Goal: Transaction & Acquisition: Download file/media

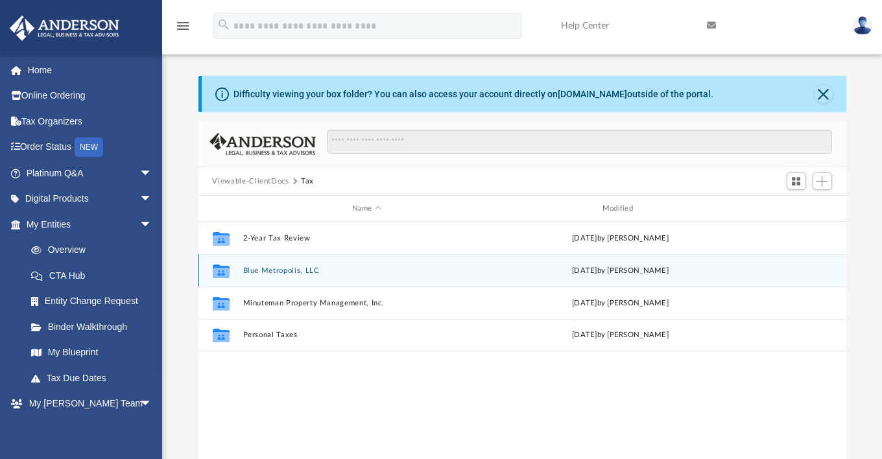
scroll to position [285, 638]
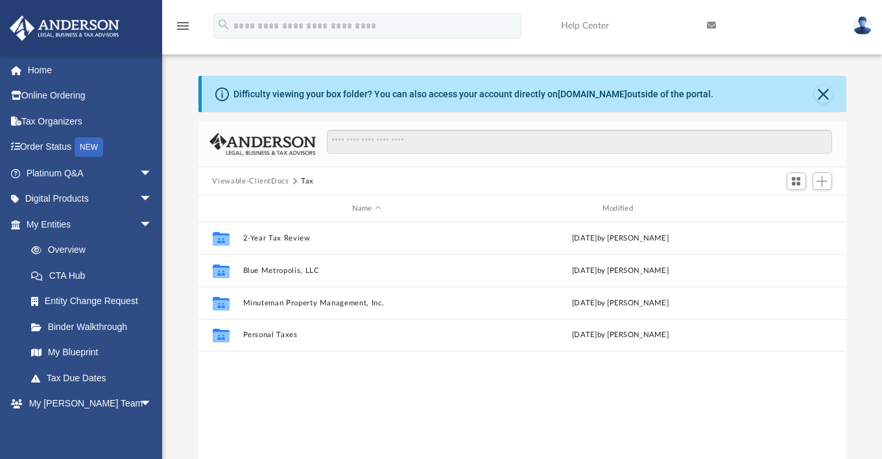
click at [260, 181] on button "Viewable-ClientDocs" at bounding box center [250, 182] width 77 height 12
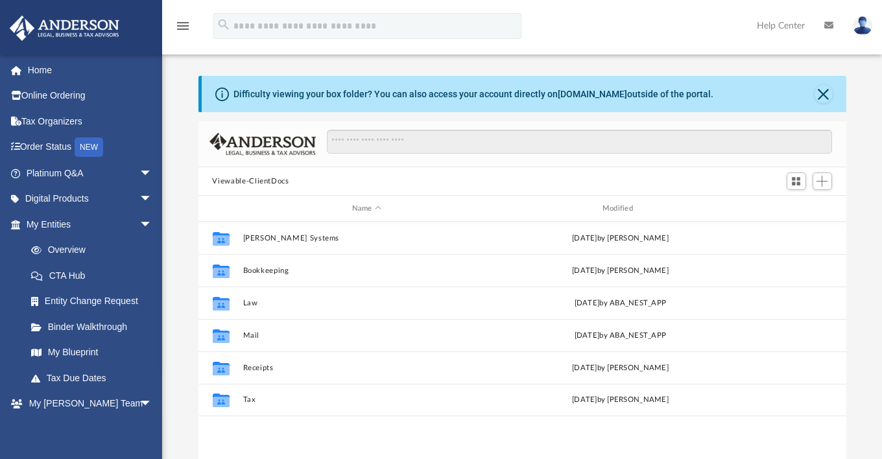
scroll to position [285, 638]
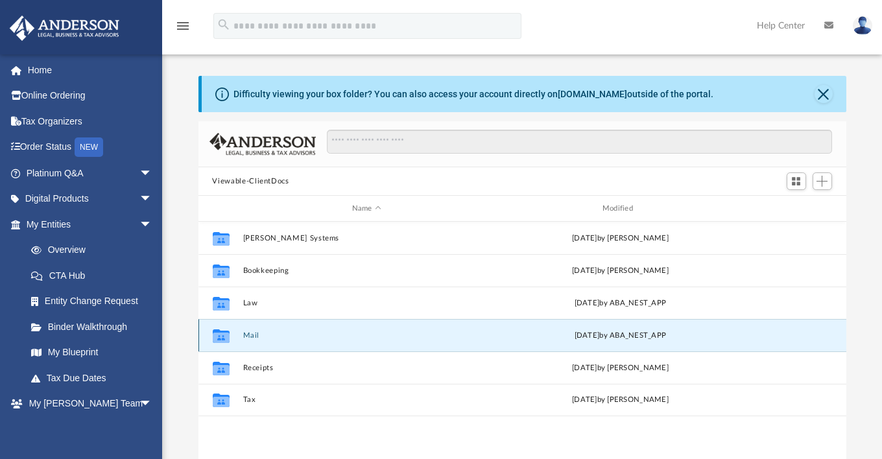
click at [247, 333] on button "Mail" at bounding box center [367, 336] width 248 height 8
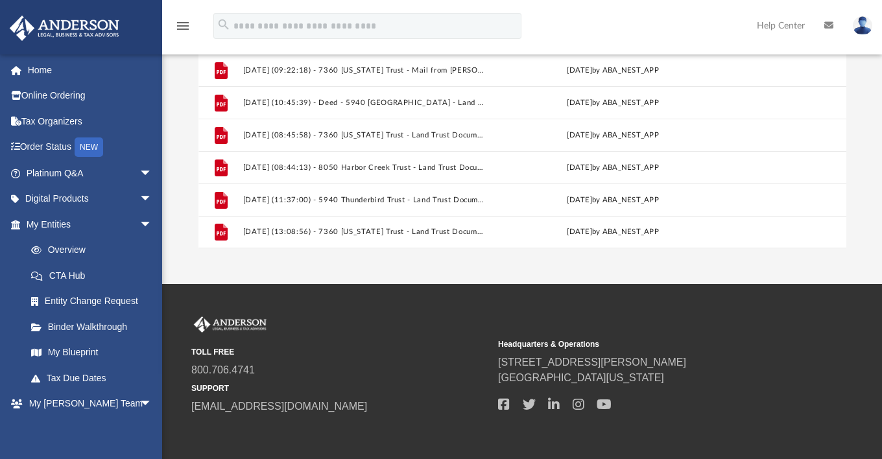
scroll to position [257, 0]
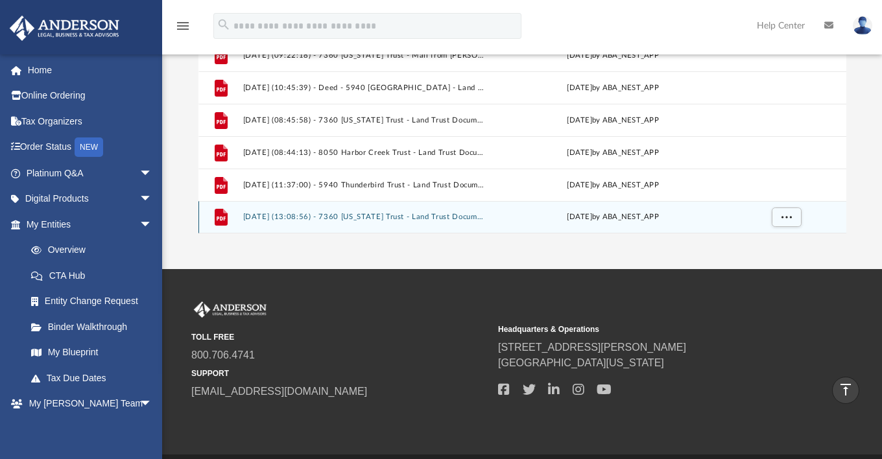
click at [304, 215] on button "[DATE] (13:08:56) - 7360 [US_STATE] Trust - Land Trust Documents from [PERSON_N…" at bounding box center [364, 217] width 243 height 8
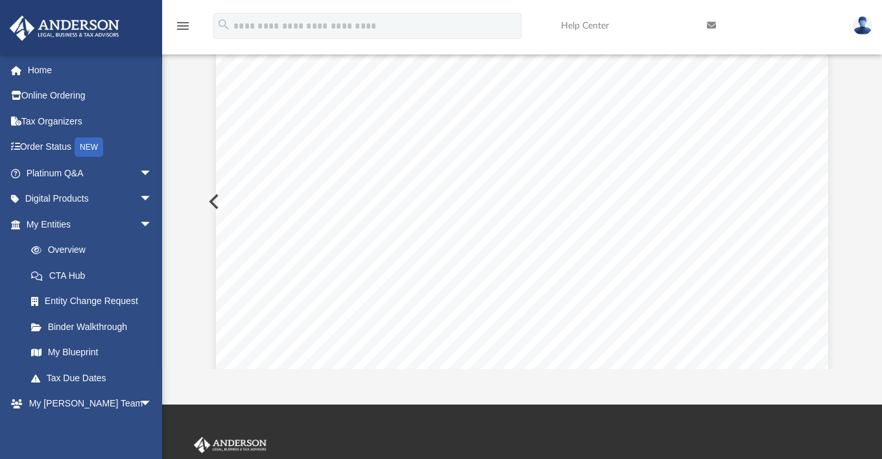
scroll to position [0, 0]
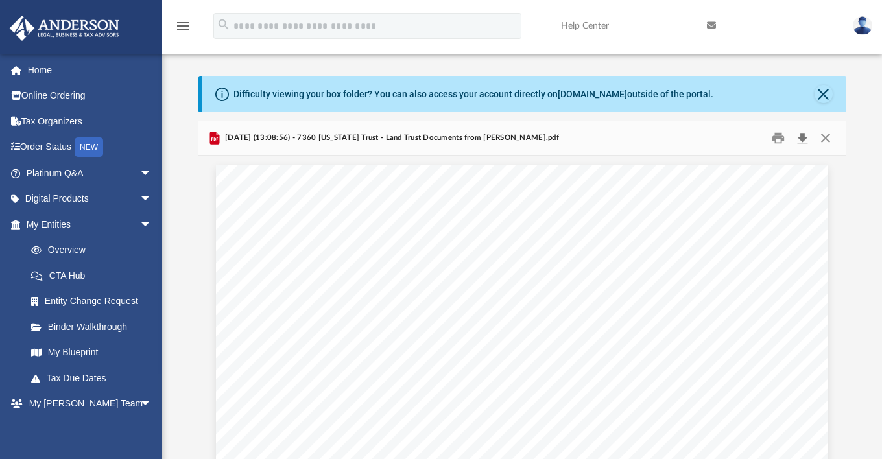
click at [801, 136] on button "Download" at bounding box center [803, 138] width 23 height 20
click at [250, 134] on span "2025.09.04 (13:08:56) - 7360 Ohio Trust - Land Trust Documents from Alecia Bros…" at bounding box center [391, 138] width 337 height 12
click at [819, 91] on button "Close" at bounding box center [824, 94] width 18 height 18
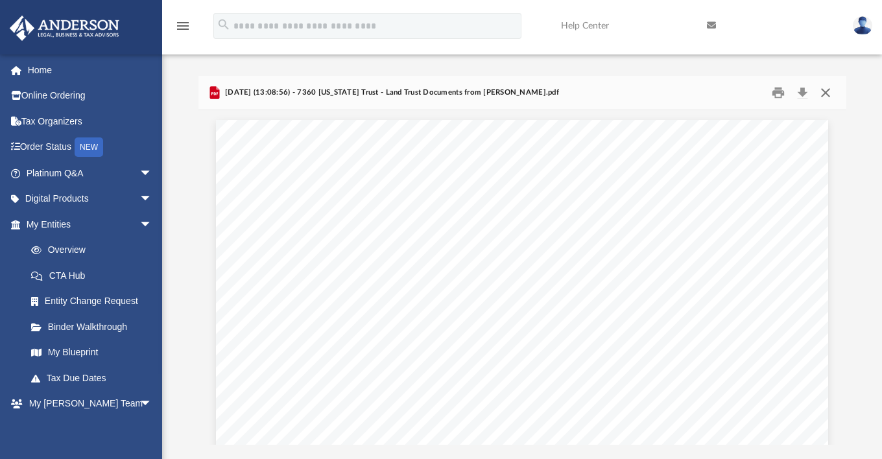
click at [824, 91] on button "Close" at bounding box center [825, 93] width 23 height 20
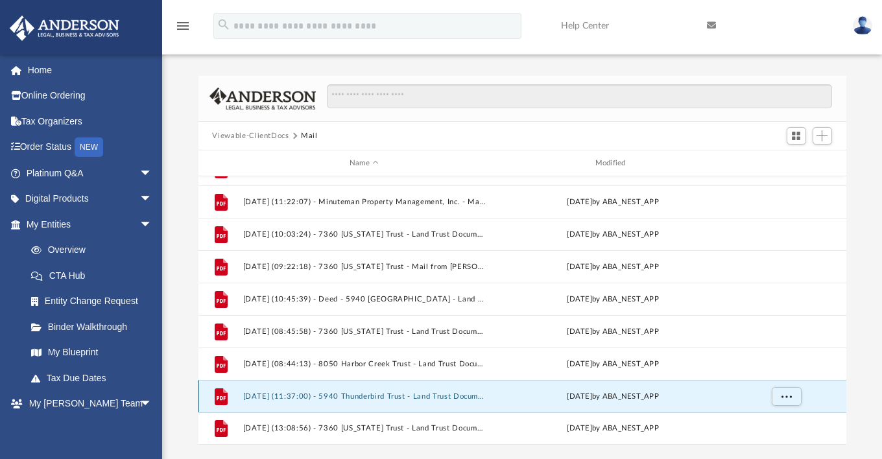
click at [276, 394] on button "2025.07.10 (11:37:00) - 5940 Thunderbird Trust - Land Trust Documents.pdf" at bounding box center [364, 397] width 243 height 8
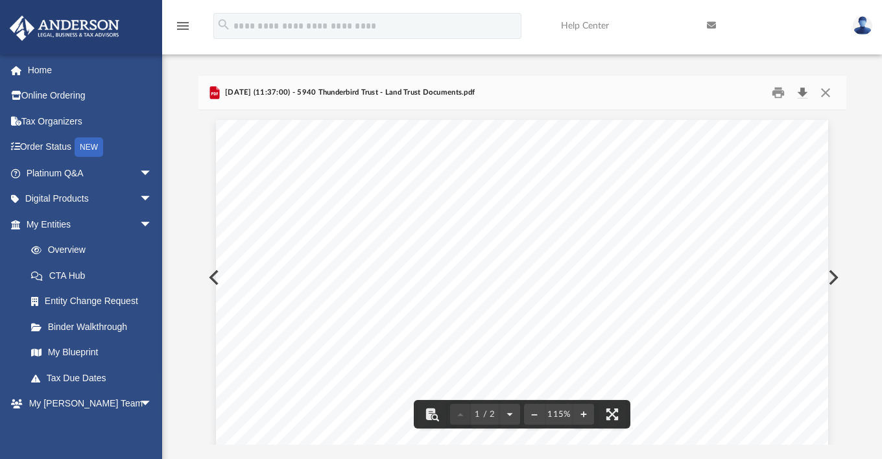
click at [801, 95] on button "Download" at bounding box center [803, 93] width 23 height 20
click at [548, 86] on div "2025.07.10 (11:37:00) - 5940 Thunderbird Trust - Land Trust Documents.pdf" at bounding box center [523, 93] width 648 height 34
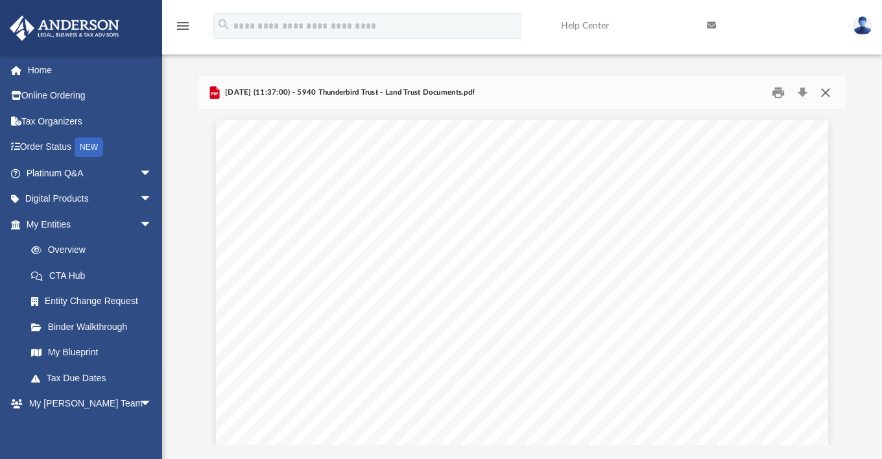
click at [825, 92] on button "Close" at bounding box center [825, 93] width 23 height 20
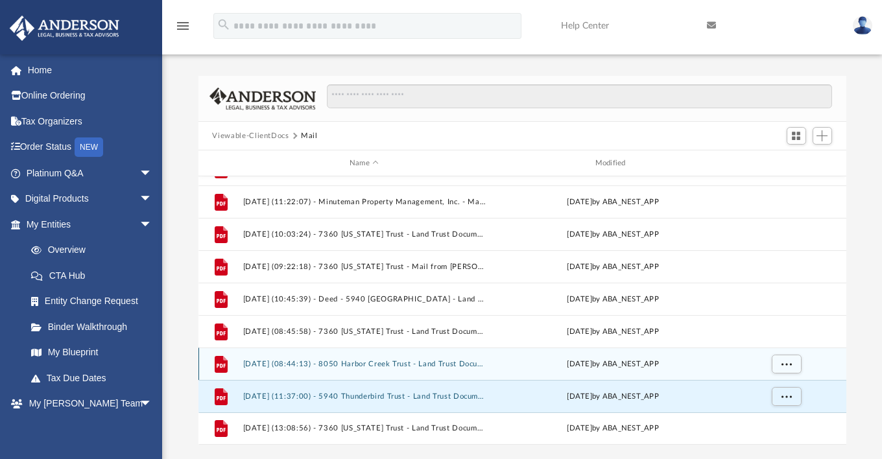
click at [282, 363] on button "2025.06.17 (08:44:13) - 8050 Harbor Creek Trust - Land Trust Documents.pdf" at bounding box center [364, 364] width 243 height 8
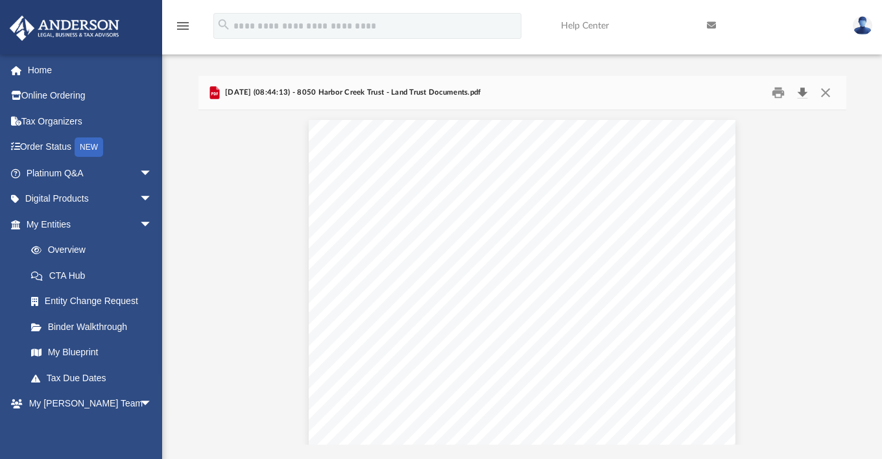
click at [802, 90] on button "Download" at bounding box center [803, 93] width 23 height 20
click at [829, 91] on button "Close" at bounding box center [825, 93] width 23 height 20
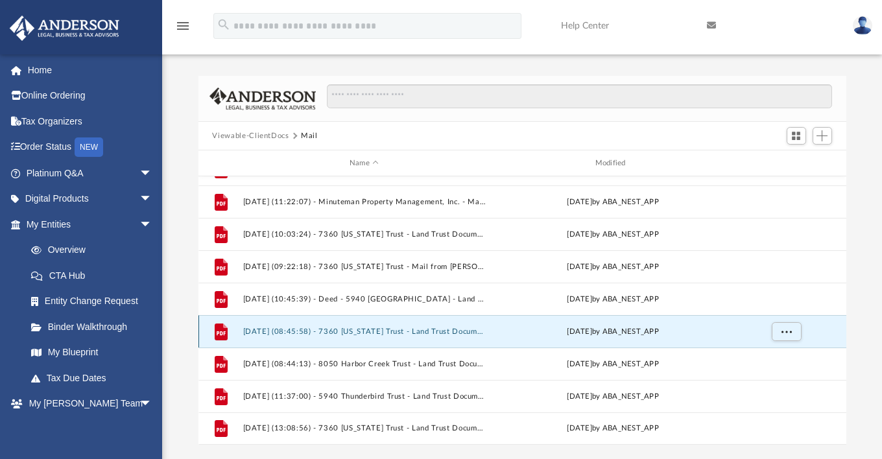
click at [304, 330] on button "2025.06.12 (08:45:58) - 7360 Ohio Trust - Land Trust Documents from Lake County…" at bounding box center [364, 332] width 243 height 8
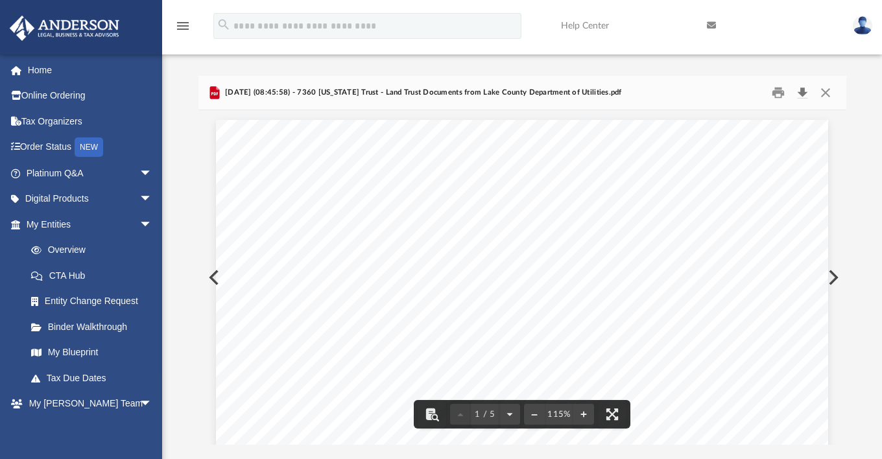
click at [801, 92] on button "Download" at bounding box center [803, 93] width 23 height 20
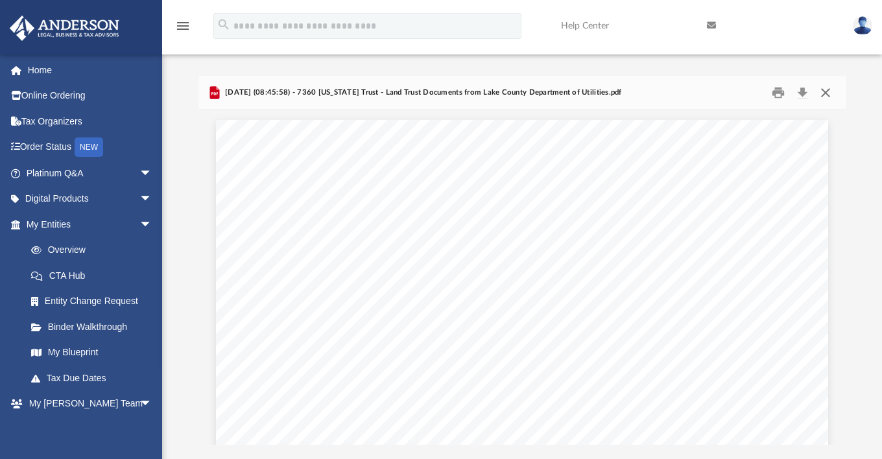
click at [823, 90] on button "Close" at bounding box center [825, 93] width 23 height 20
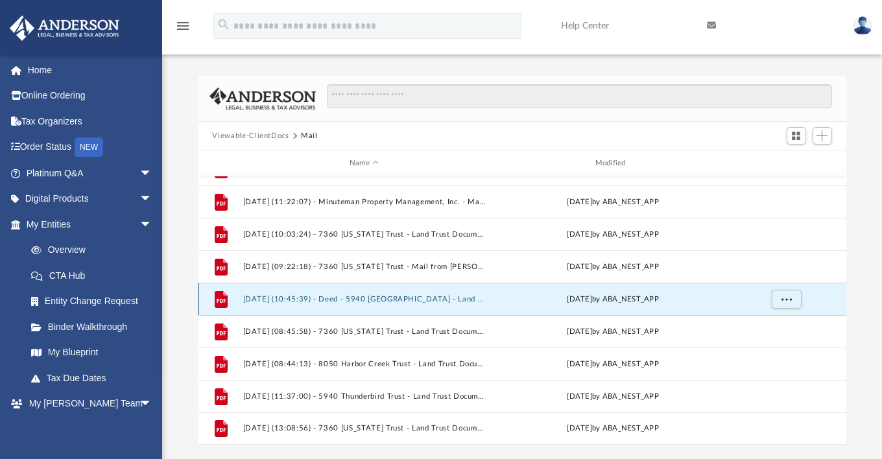
click at [290, 299] on button "2025.04.07 (10:45:39) - Deed - 5940 Thunderbird Drive - Land Trust Documents fr…" at bounding box center [364, 299] width 243 height 8
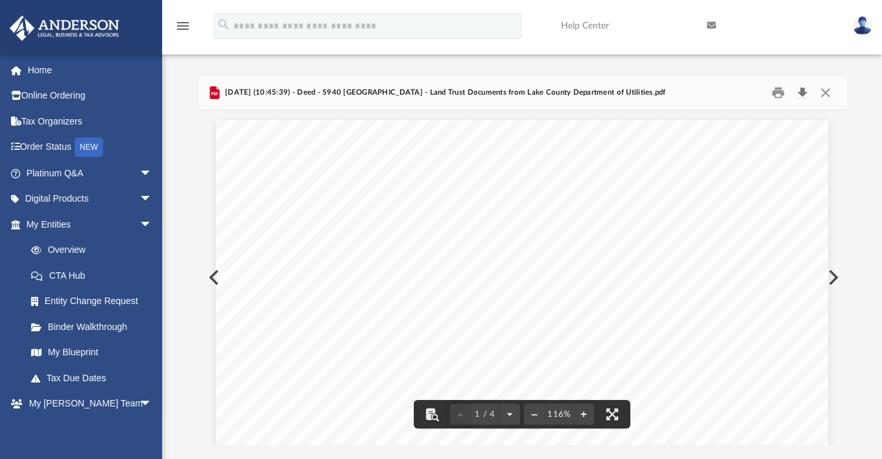
click at [801, 93] on button "Download" at bounding box center [803, 93] width 23 height 20
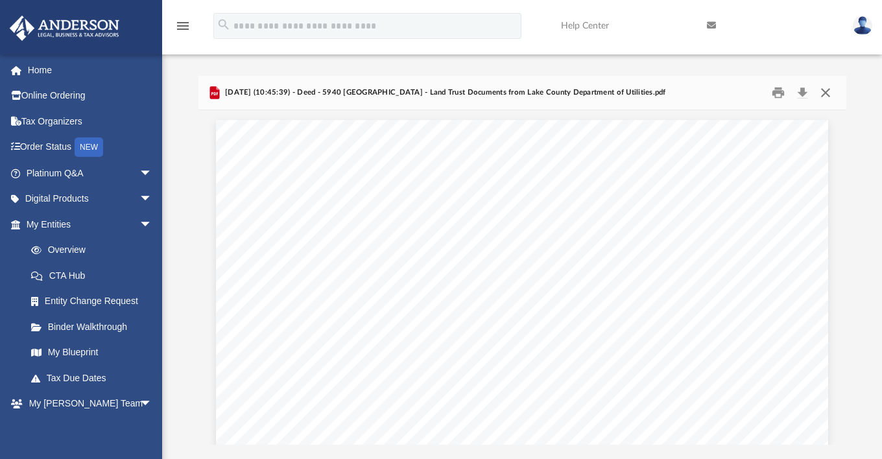
click at [829, 93] on button "Close" at bounding box center [825, 93] width 23 height 20
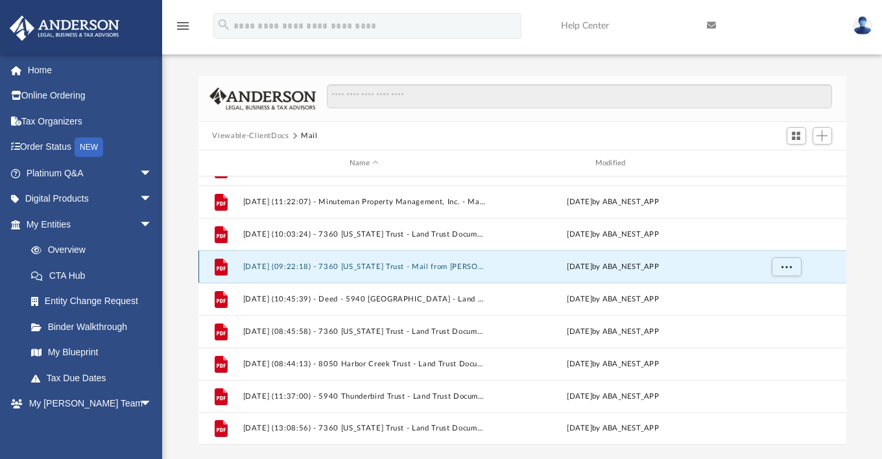
click at [377, 264] on button "2025.03.24 (09:22:18) - 7360 Ohio Trust - Mail from Alecia Bross.pdf" at bounding box center [364, 267] width 243 height 8
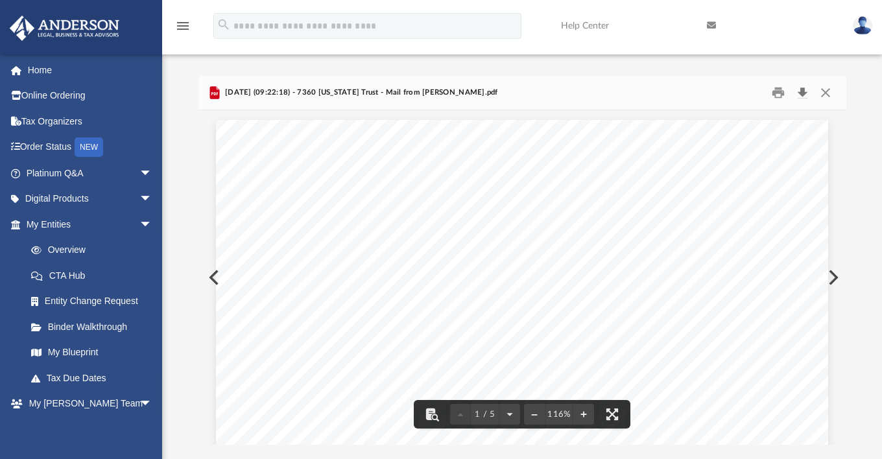
click at [801, 93] on button "Download" at bounding box center [803, 93] width 23 height 20
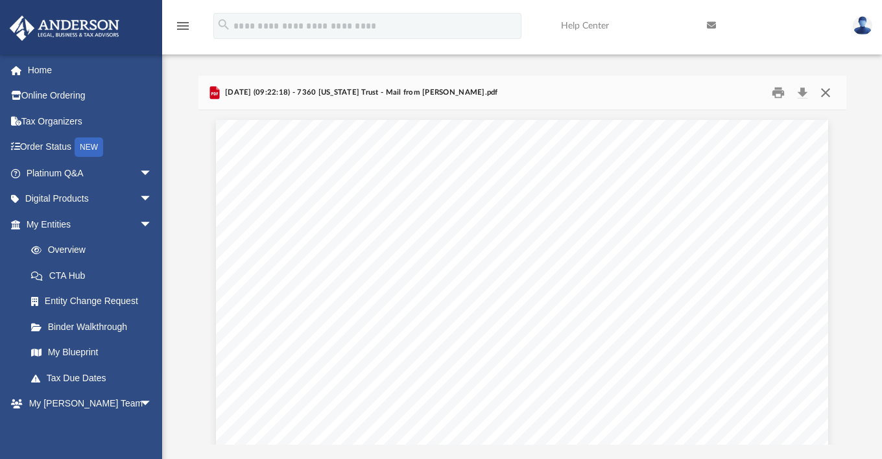
click at [823, 91] on button "Close" at bounding box center [825, 93] width 23 height 20
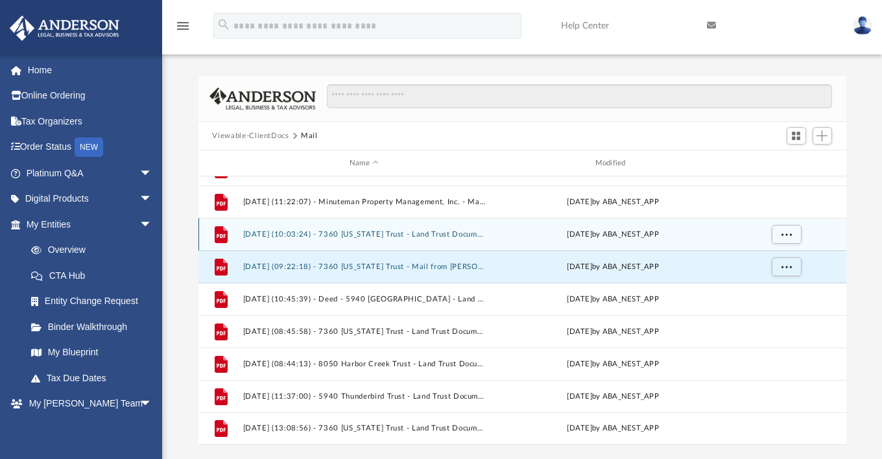
click at [283, 234] on button "2025.03.13 (10:03:24) - 7360 Ohio Trust - Land Trust Documents from Lake County…" at bounding box center [364, 234] width 243 height 8
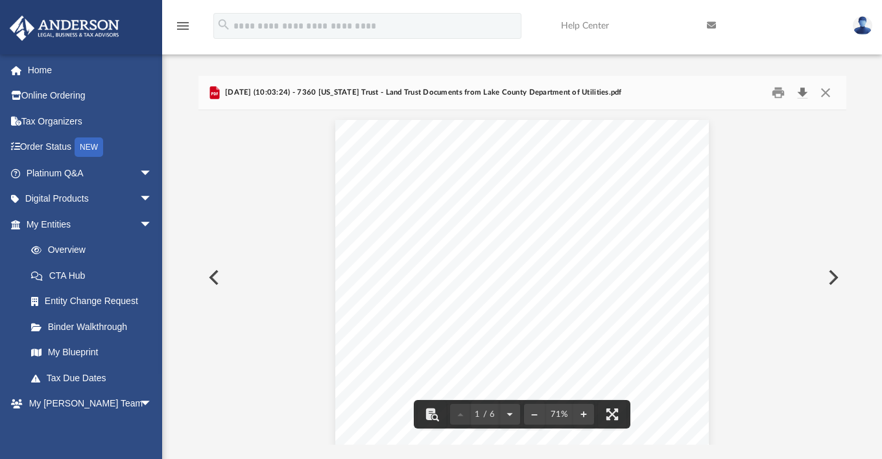
click at [802, 92] on button "Download" at bounding box center [803, 93] width 23 height 20
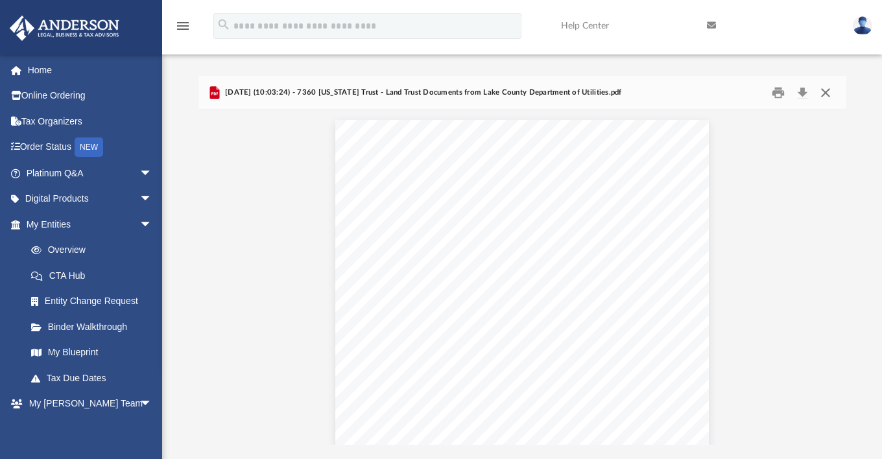
click at [828, 91] on button "Close" at bounding box center [825, 93] width 23 height 20
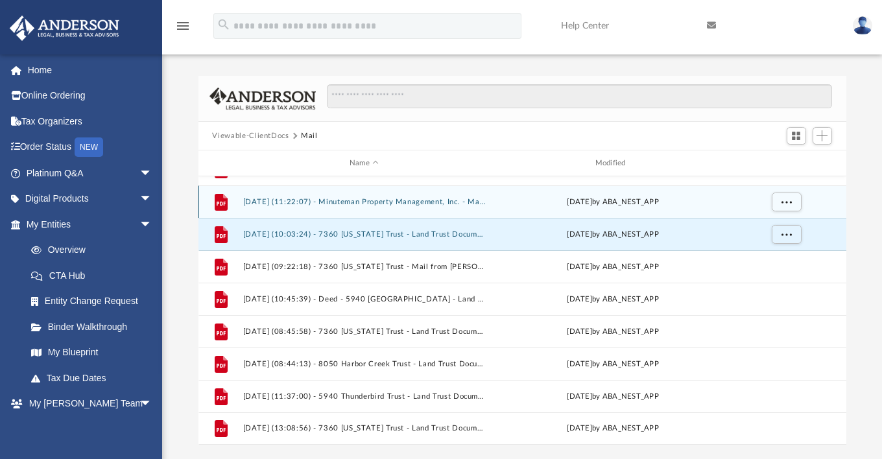
click at [392, 198] on button "2025.03.07 (11:22:07) - Minuteman Property Management, Inc. - Mail from Brooke …" at bounding box center [364, 202] width 243 height 8
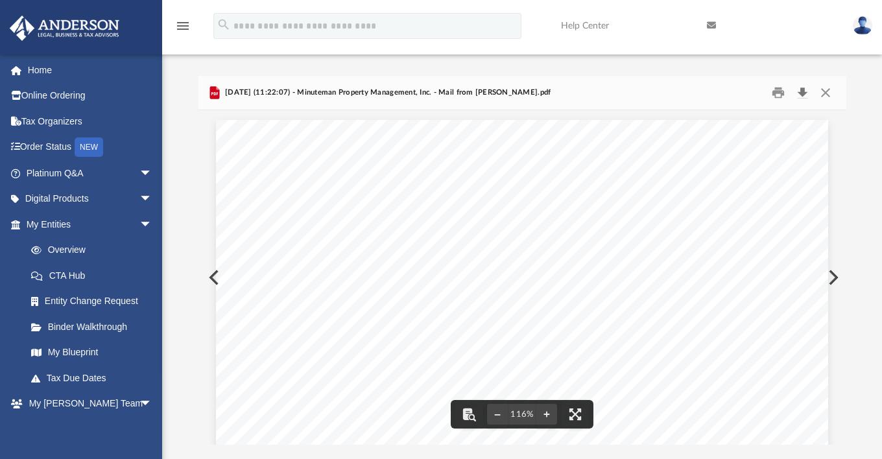
click at [805, 90] on button "Download" at bounding box center [803, 93] width 23 height 20
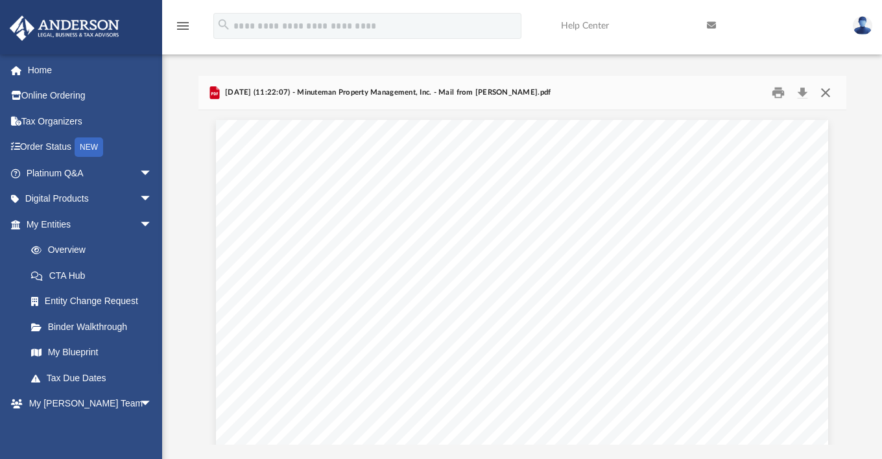
click at [828, 90] on button "Close" at bounding box center [825, 93] width 23 height 20
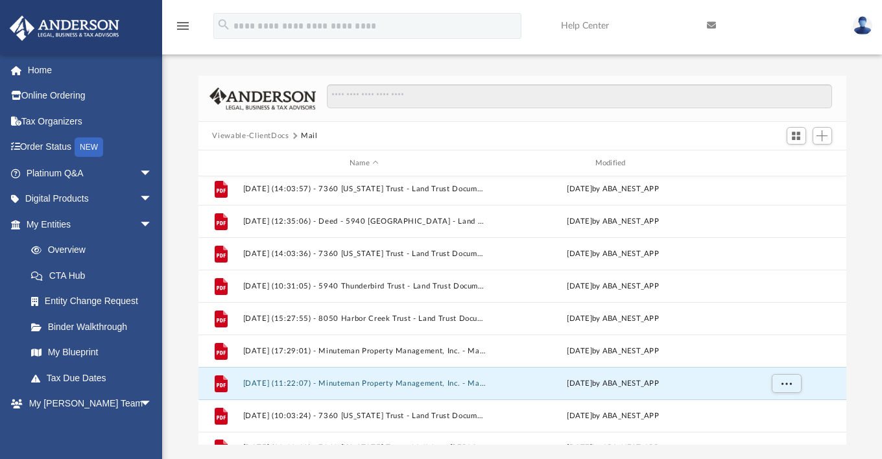
scroll to position [116, 0]
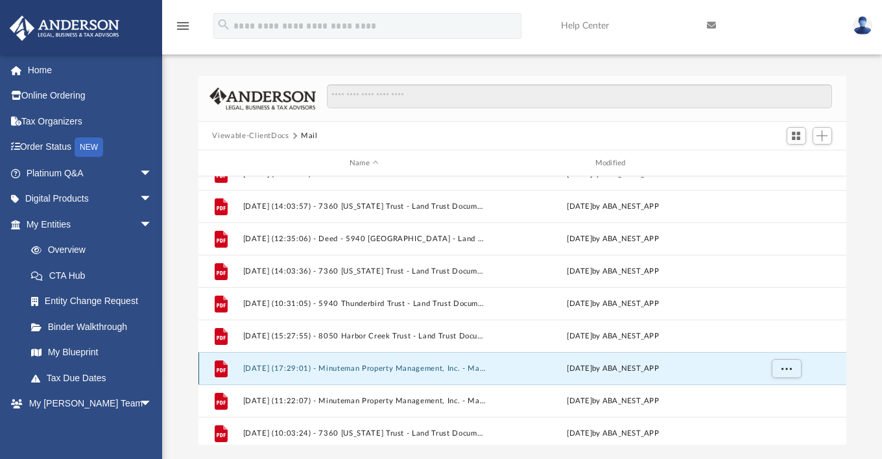
click at [274, 369] on button "2025.02.12 (17:29:01) - Minuteman Property Management, Inc. - Mail from AIRBNB,…" at bounding box center [364, 369] width 243 height 8
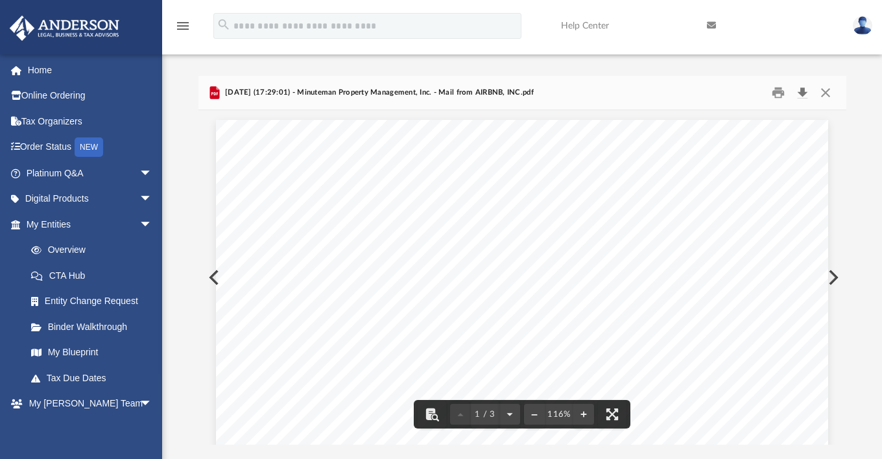
click at [799, 92] on button "Download" at bounding box center [803, 93] width 23 height 20
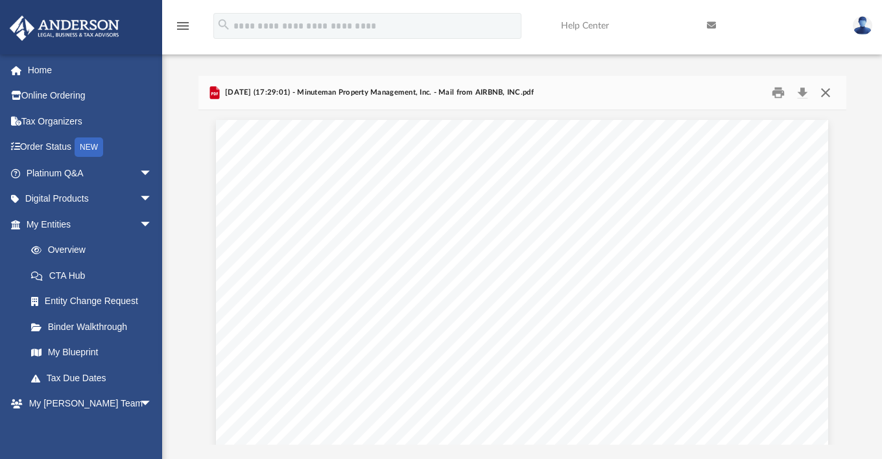
click at [825, 91] on button "Close" at bounding box center [825, 93] width 23 height 20
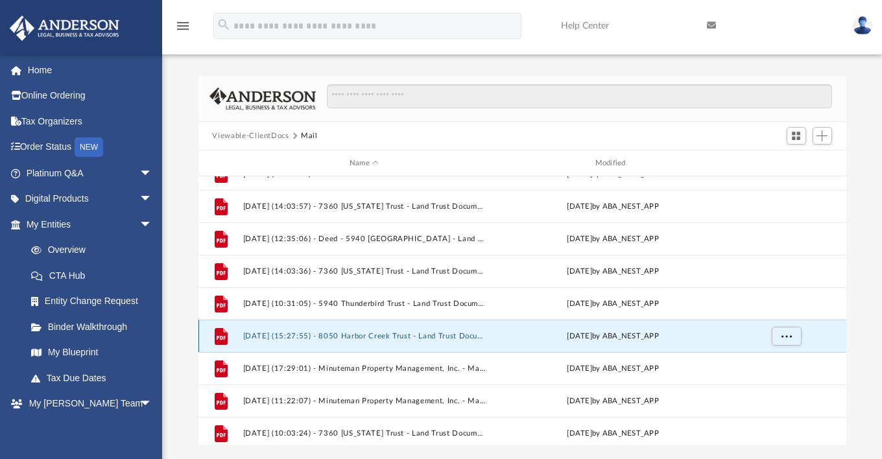
click at [295, 334] on button "2025.02.06 (15:27:55) - 8050 Harbor Creek Trust - Land Trust Documents from Mic…" at bounding box center [364, 336] width 243 height 8
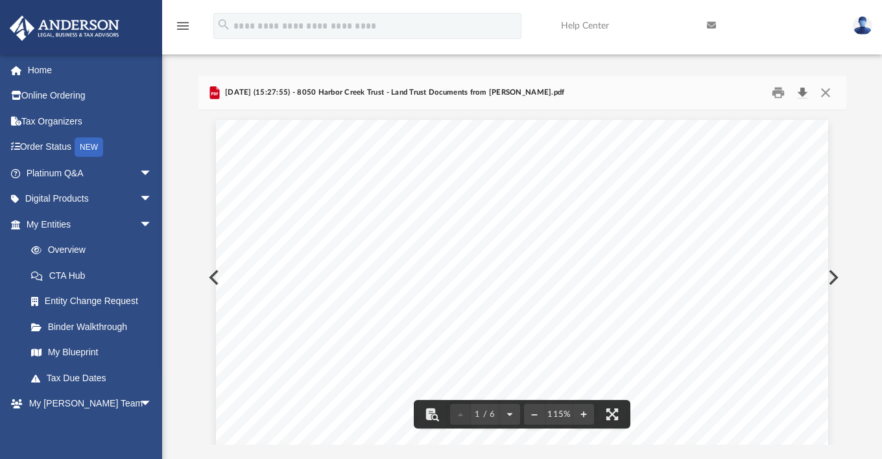
click at [798, 95] on button "Download" at bounding box center [803, 93] width 23 height 20
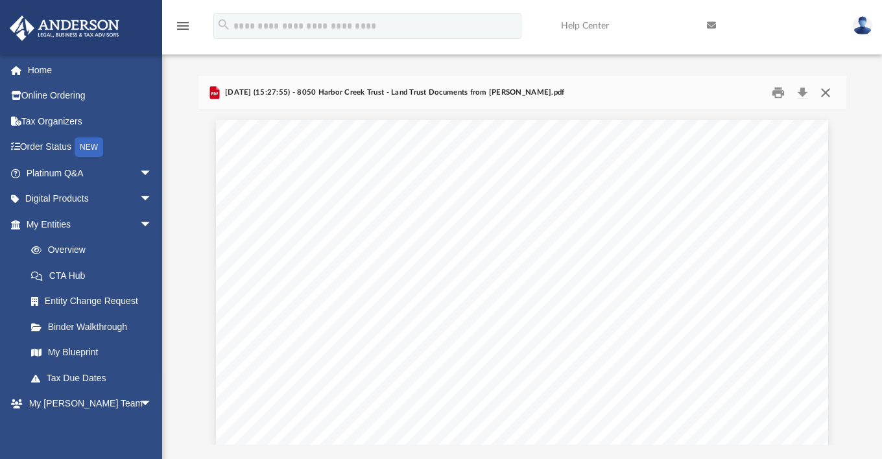
click at [832, 93] on button "Close" at bounding box center [825, 93] width 23 height 20
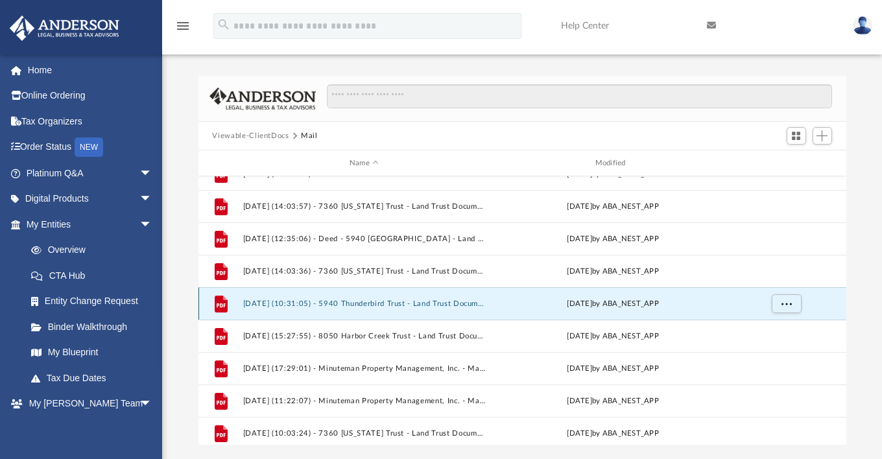
click at [282, 300] on button "2025.01.07 (10:31:05) - 5940 Thunderbird Trust - Land Trust Documents from Lake…" at bounding box center [364, 304] width 243 height 8
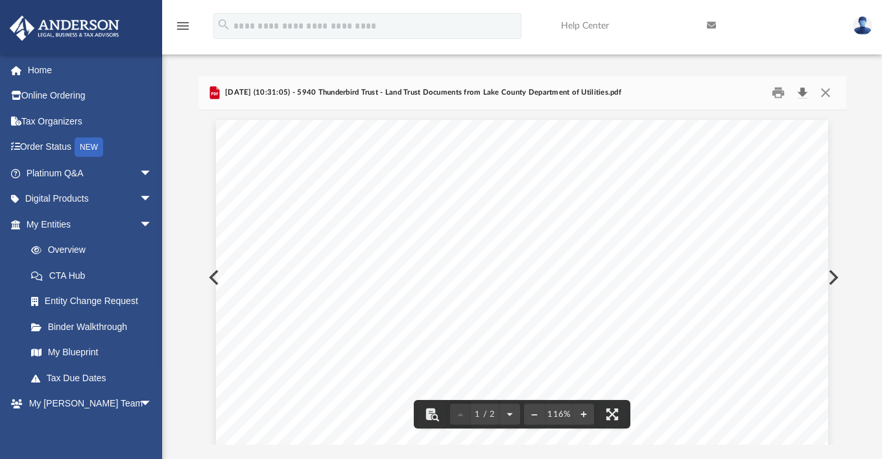
click at [800, 91] on button "Download" at bounding box center [803, 93] width 23 height 20
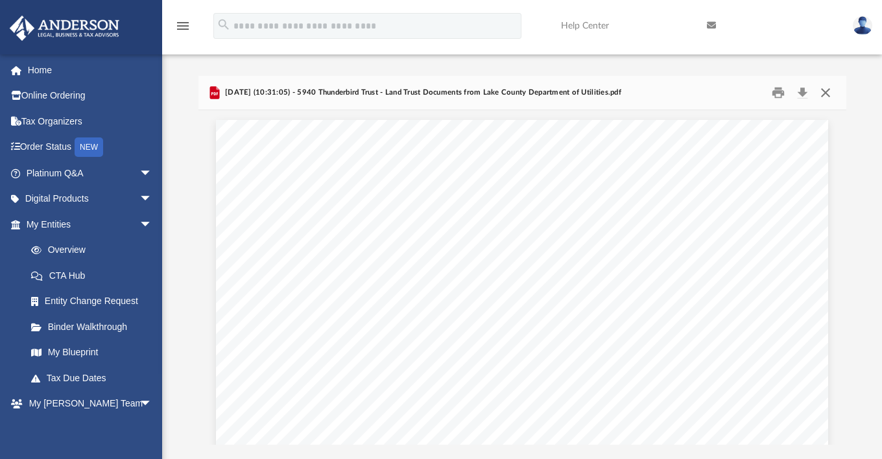
click at [829, 91] on button "Close" at bounding box center [825, 93] width 23 height 20
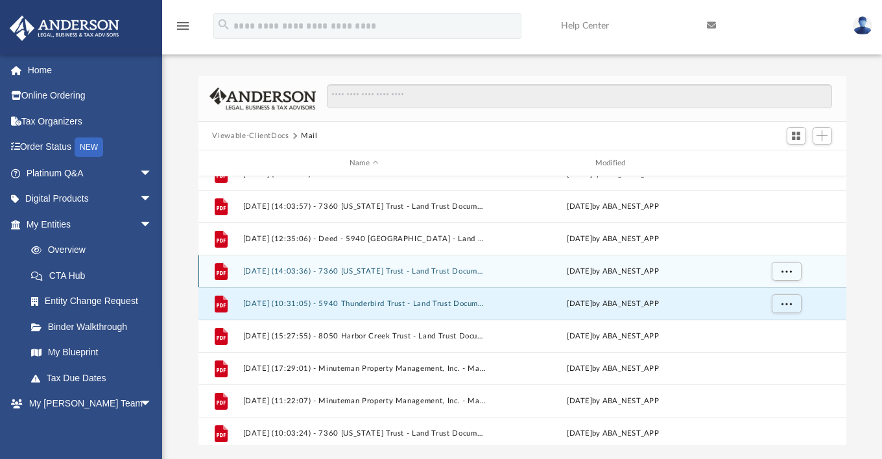
click at [370, 272] on button "2024.12.13 (14:03:36) - 7360 Ohio Trust - Land Trust Documents from Lake County…" at bounding box center [364, 271] width 243 height 8
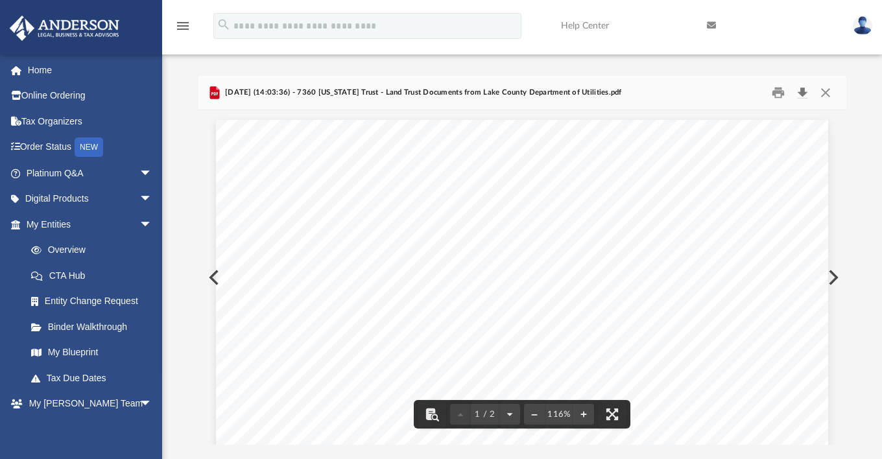
click at [801, 91] on button "Download" at bounding box center [803, 93] width 23 height 20
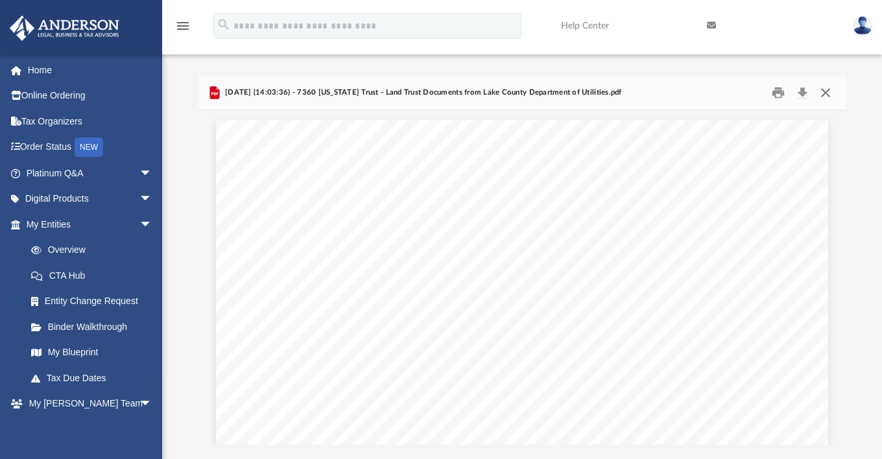
click at [831, 90] on button "Close" at bounding box center [825, 93] width 23 height 20
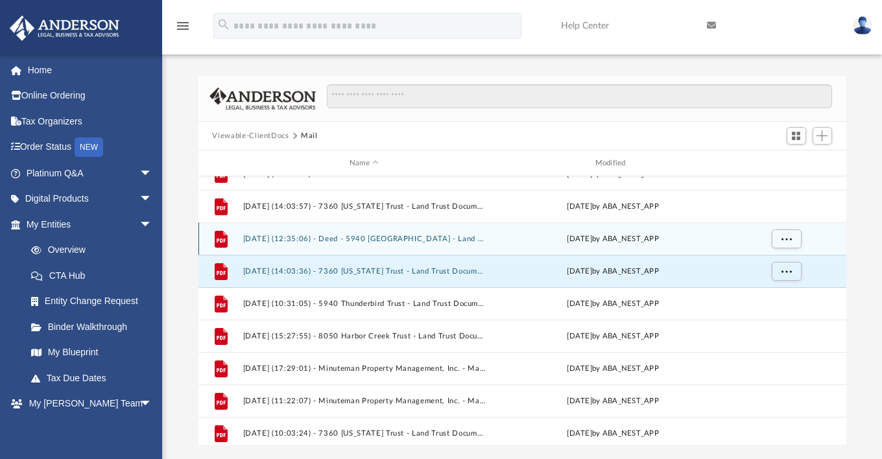
click at [292, 236] on button "2024.10.29 (12:35:06) - Deed - 5940 Thunderbird Drive - Land Trust Documents fr…" at bounding box center [364, 239] width 243 height 8
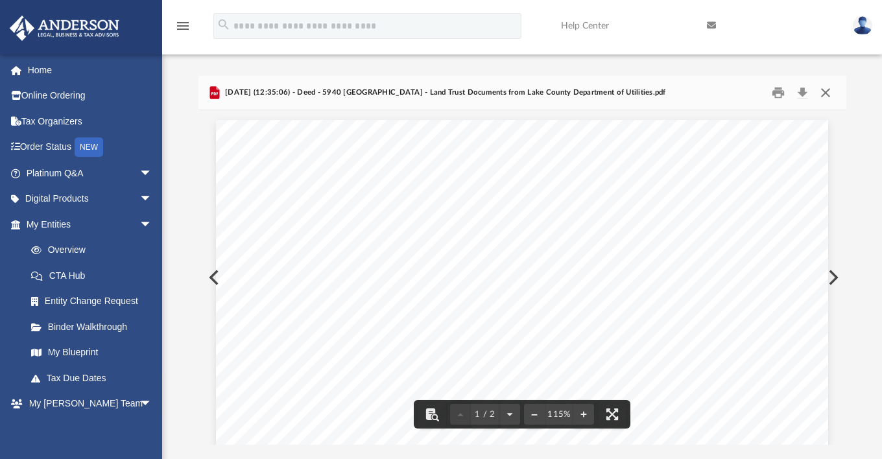
click at [829, 93] on button "Close" at bounding box center [825, 93] width 23 height 20
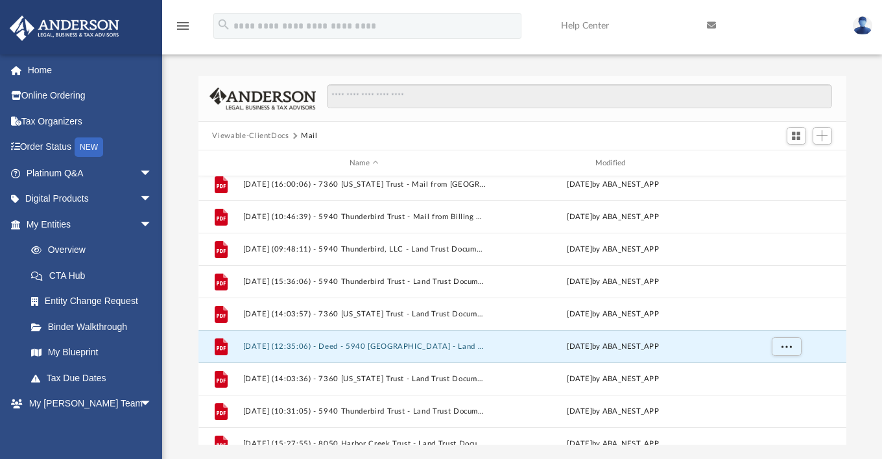
scroll to position [0, 0]
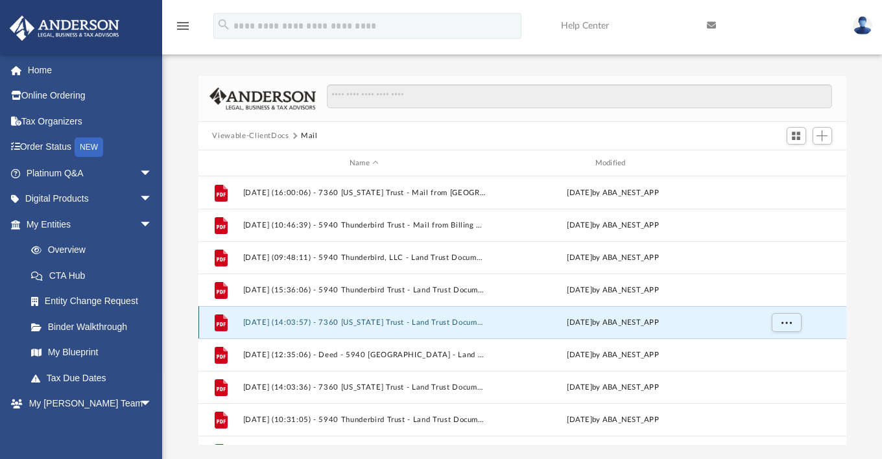
click at [307, 319] on button "2024.10.16 (14:03:57) - 7360 Ohio Trust - Land Trust Documents from Lake County…" at bounding box center [364, 323] width 243 height 8
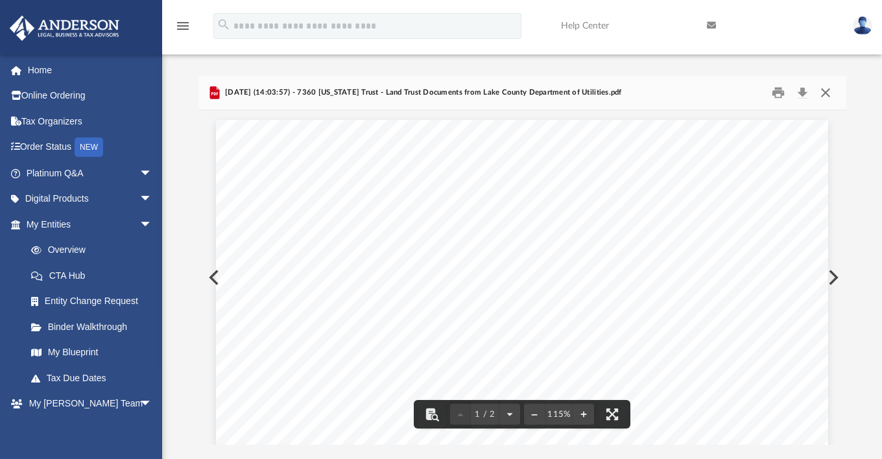
click at [824, 92] on button "Close" at bounding box center [825, 93] width 23 height 20
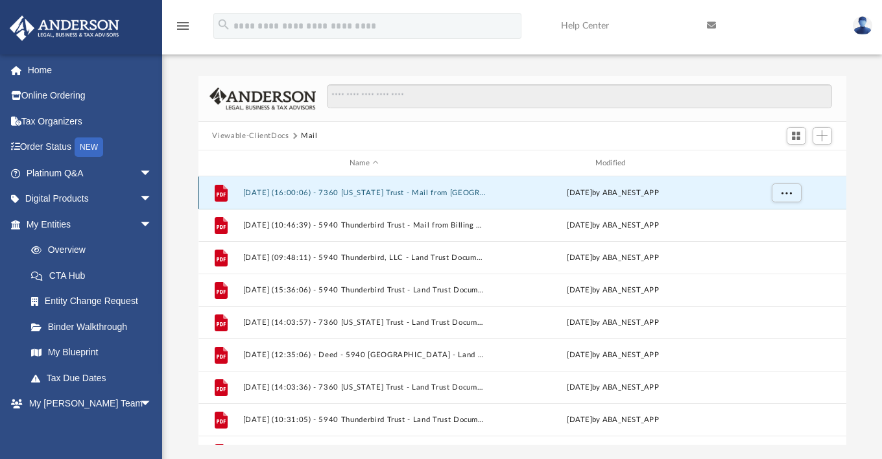
click at [335, 193] on button "2024.06.19 (16:00:06) - 7360 Ohio Trust - Mail from Lake County Toke Department…" at bounding box center [364, 193] width 243 height 8
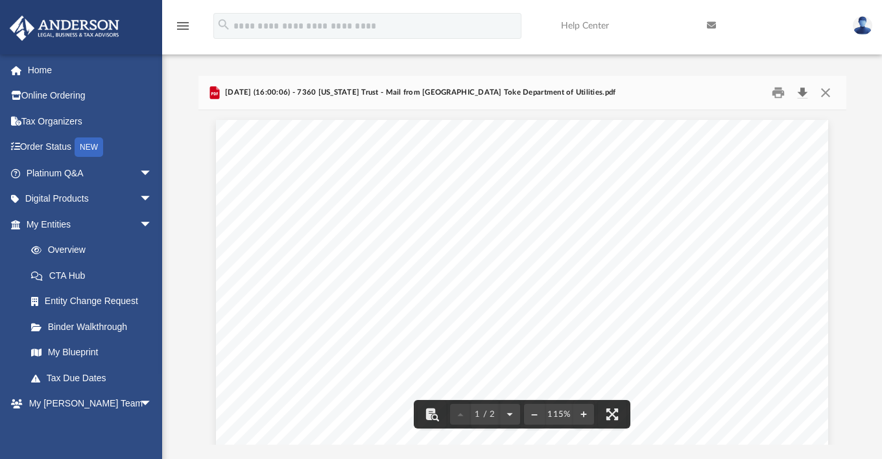
click at [803, 95] on button "Download" at bounding box center [803, 93] width 23 height 20
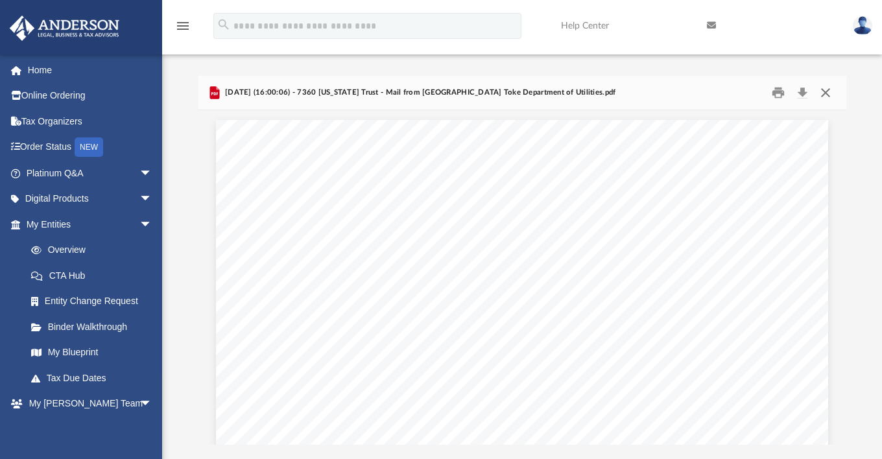
click at [827, 93] on button "Close" at bounding box center [825, 93] width 23 height 20
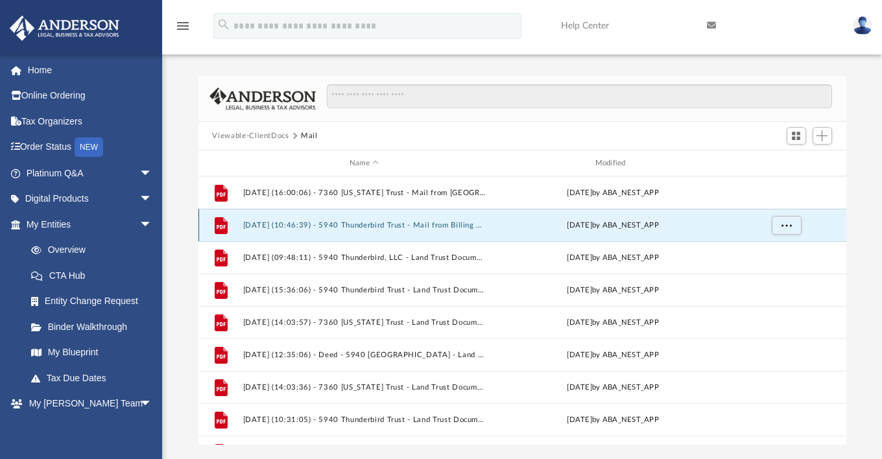
click at [367, 226] on button "2024.06.20 (10:46:39) - 5940 Thunderbird Trust - Mail from Billing Department.p…" at bounding box center [364, 225] width 243 height 8
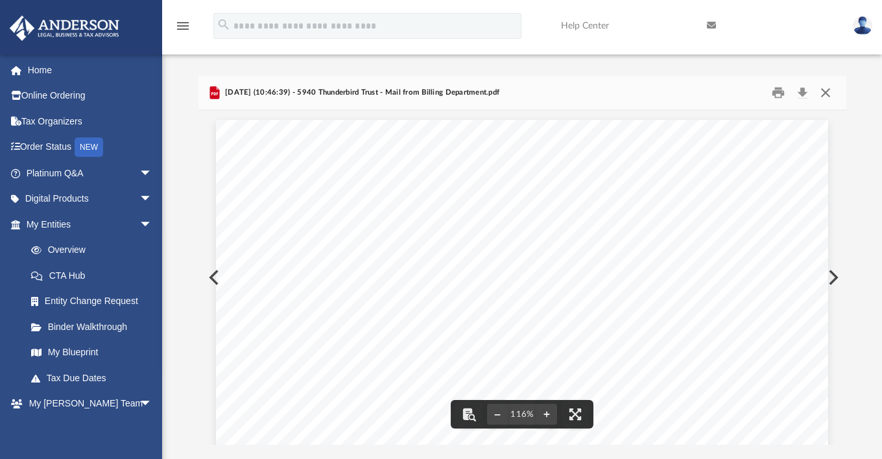
click at [823, 94] on button "Close" at bounding box center [825, 93] width 23 height 20
